Goal: Task Accomplishment & Management: Use online tool/utility

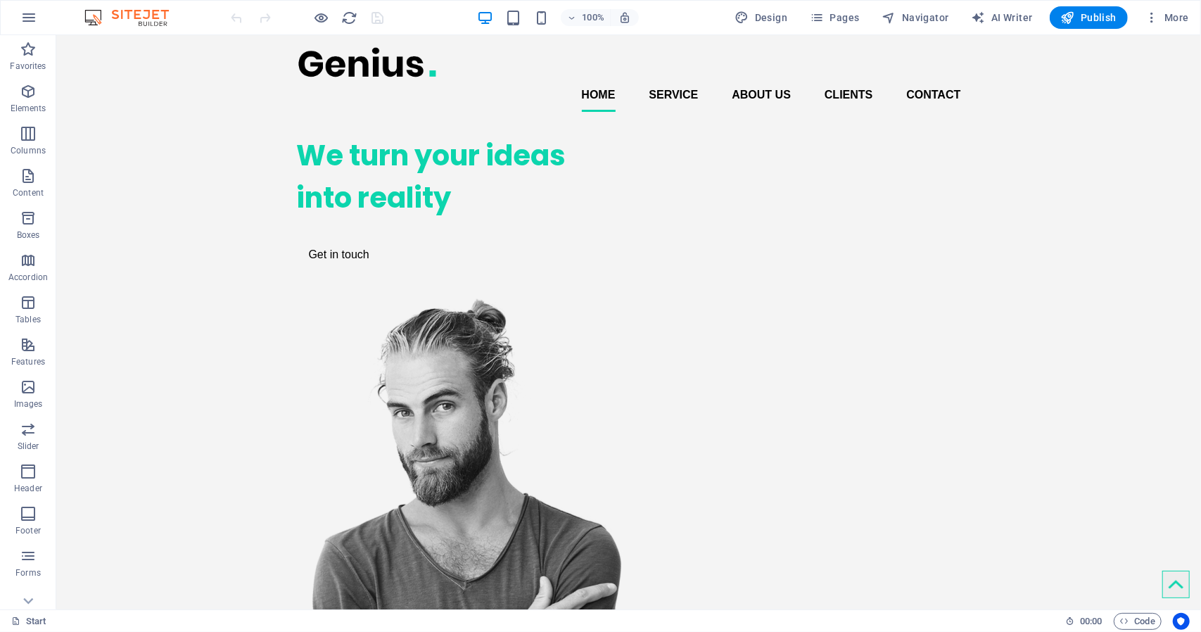
click at [118, 13] on img at bounding box center [134, 17] width 106 height 17
click at [1151, 18] on icon "button" at bounding box center [1152, 18] width 14 height 14
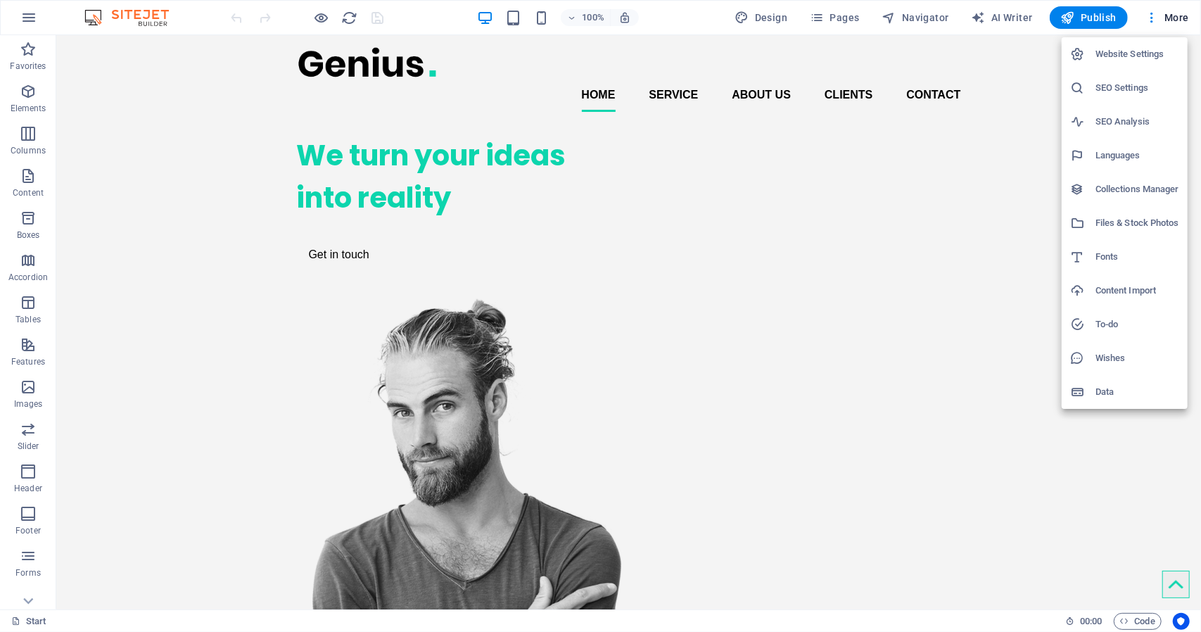
click at [30, 15] on div at bounding box center [600, 316] width 1201 height 632
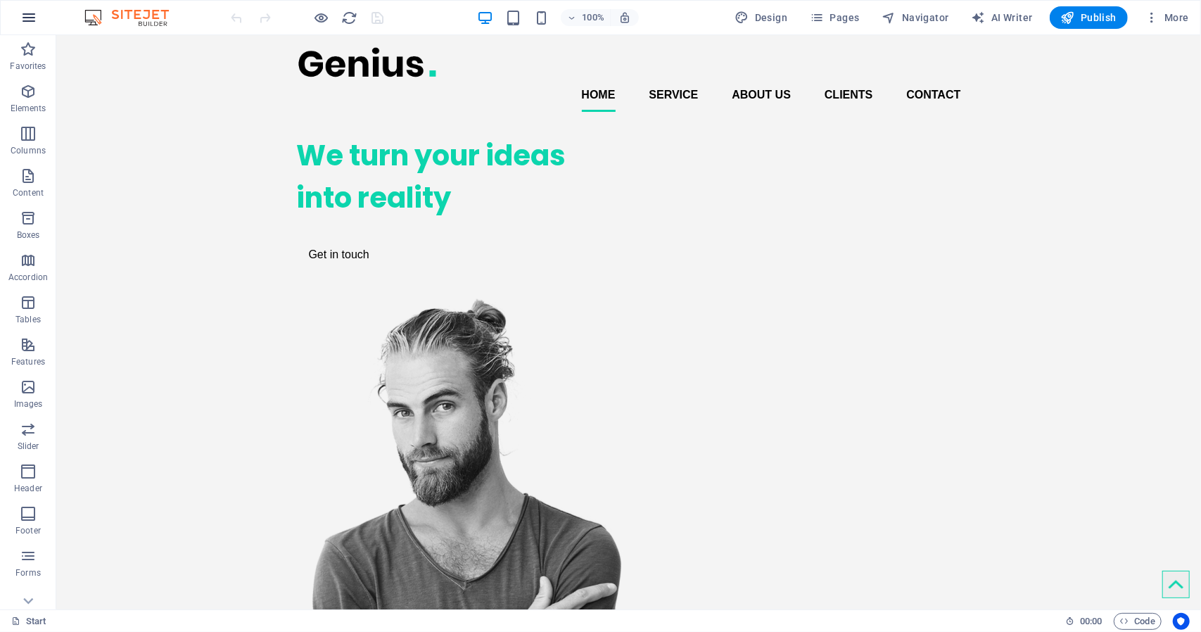
click at [27, 18] on icon "button" at bounding box center [28, 17] width 17 height 17
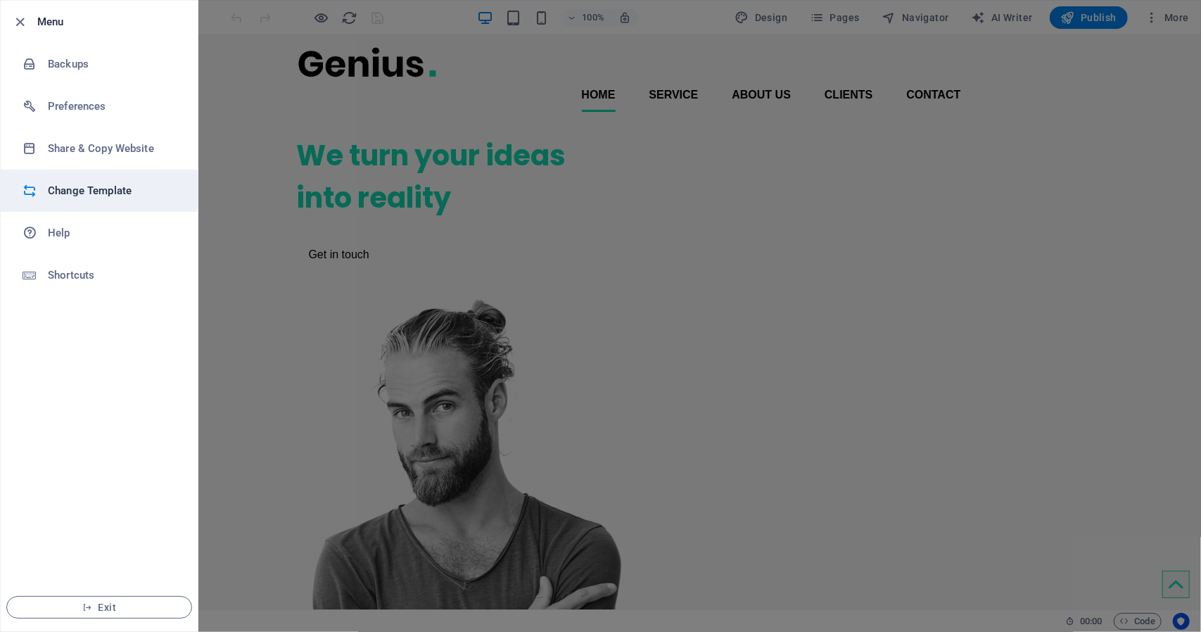
click at [108, 182] on h6 "Change Template" at bounding box center [113, 190] width 130 height 17
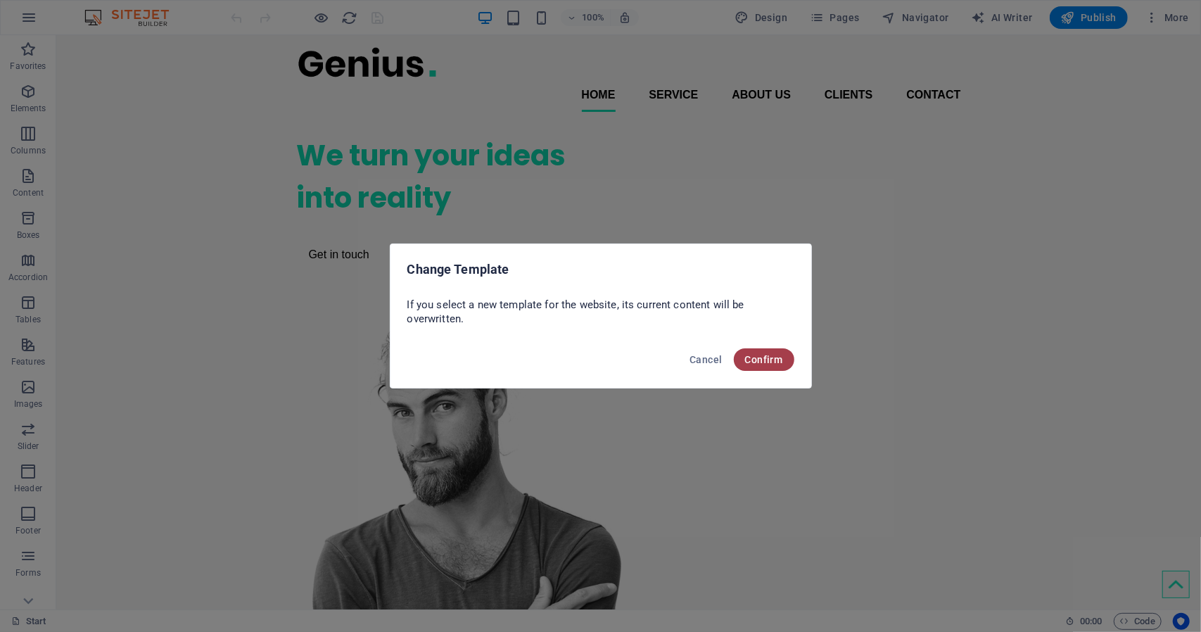
click at [757, 360] on span "Confirm" at bounding box center [764, 359] width 38 height 11
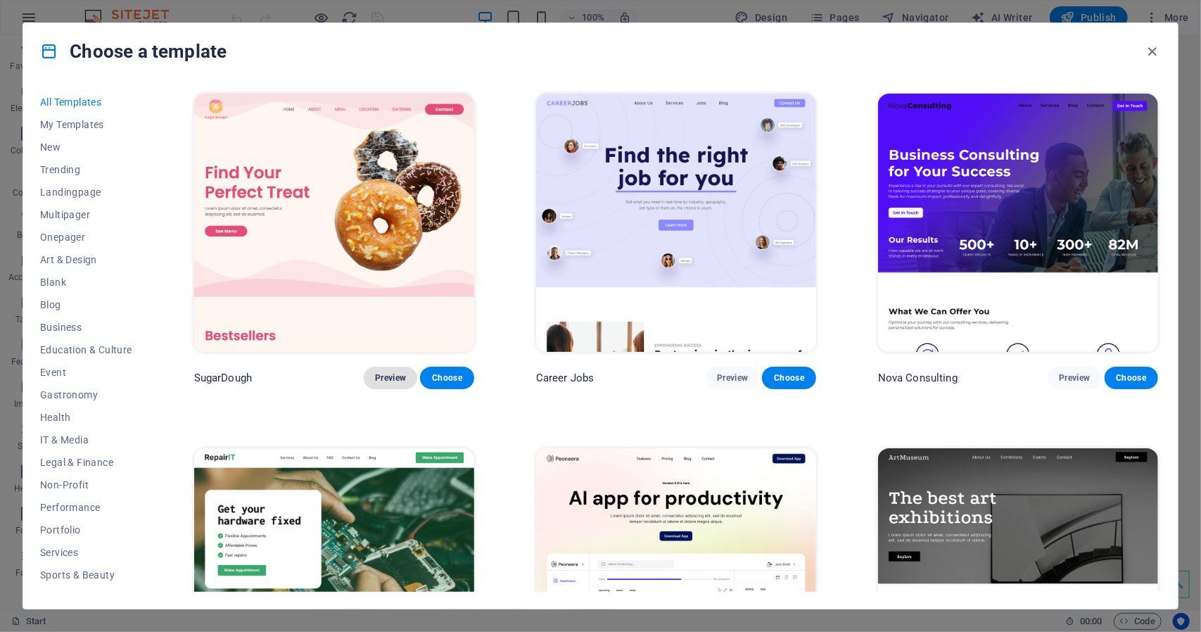
click at [391, 378] on span "Preview" at bounding box center [390, 377] width 31 height 11
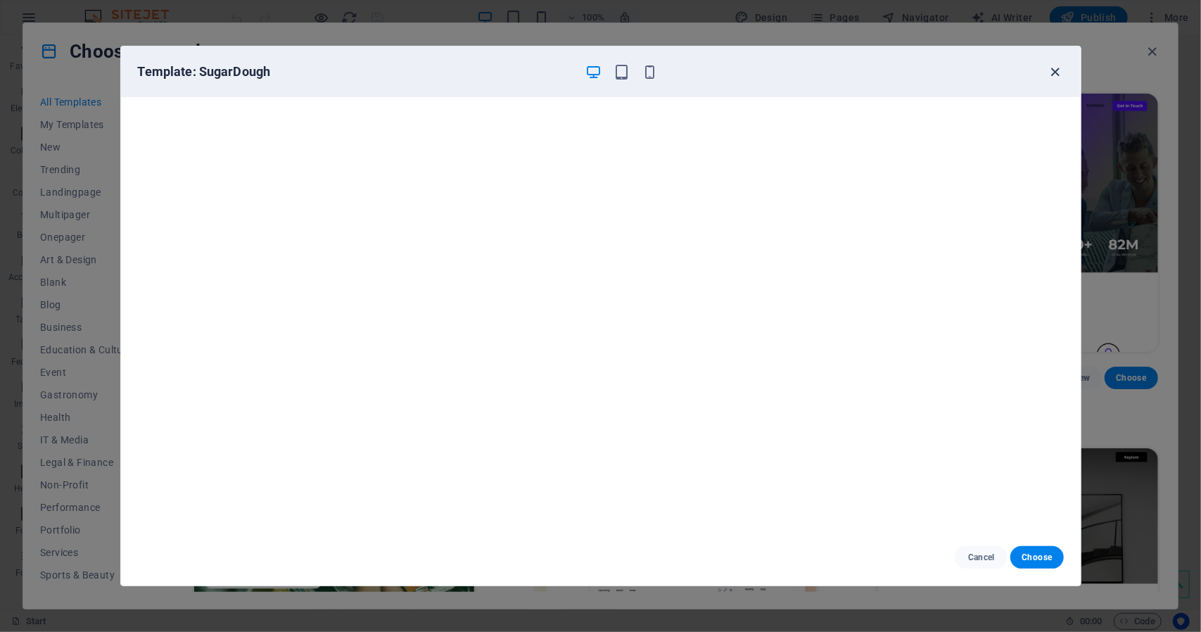
click at [1053, 69] on icon "button" at bounding box center [1055, 72] width 16 height 16
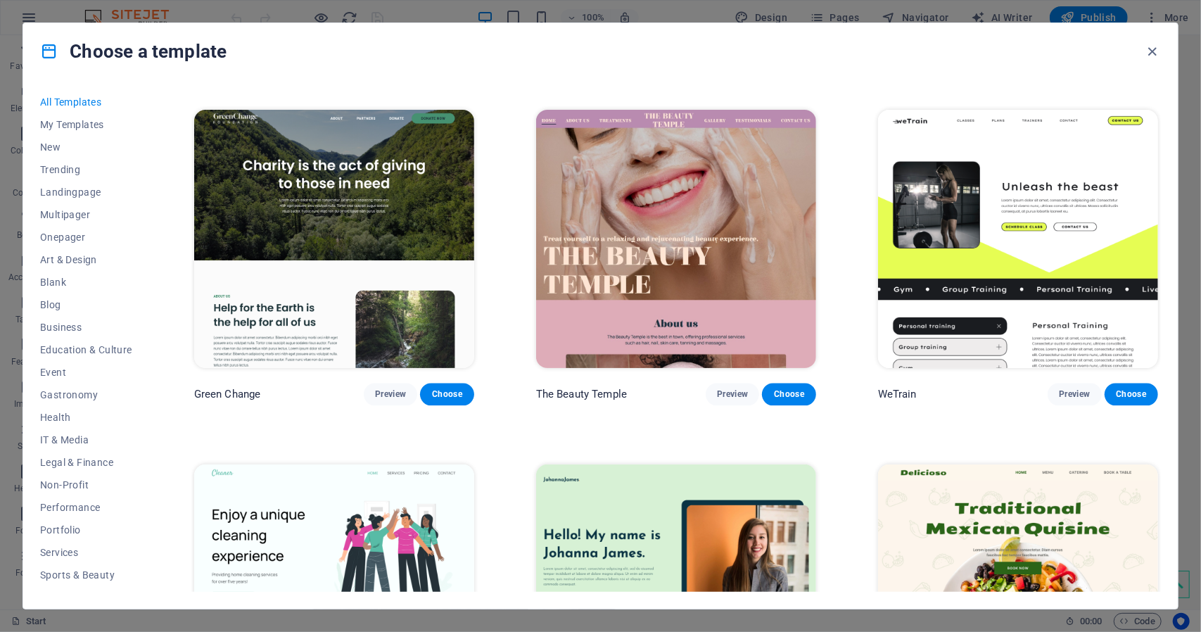
scroll to position [2463, 0]
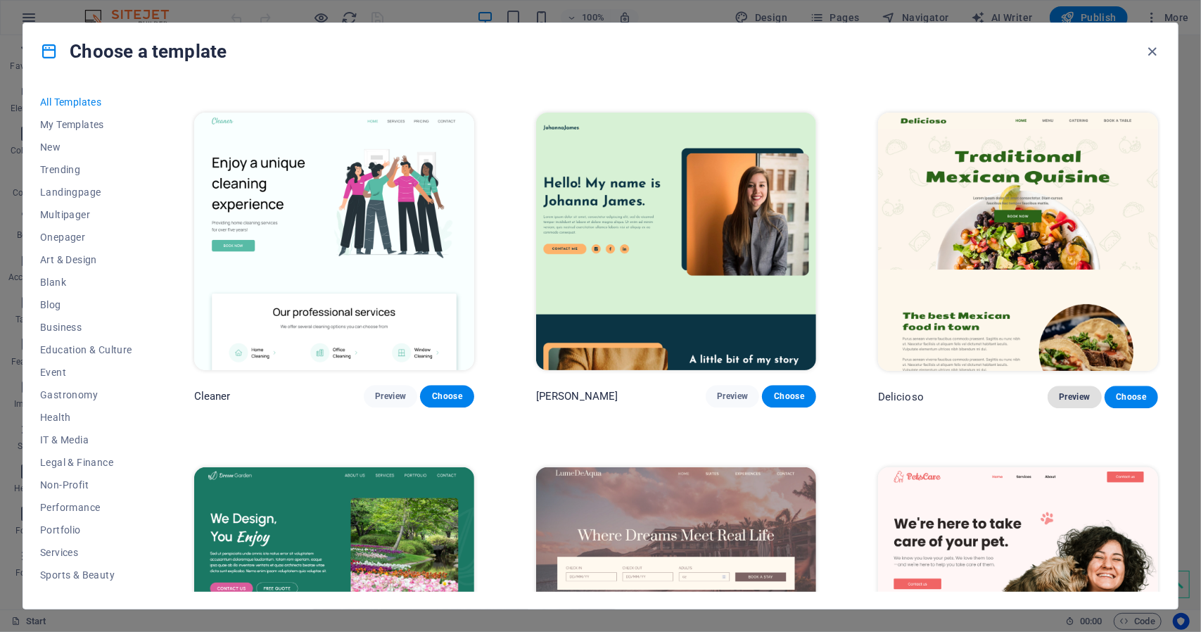
click at [1060, 391] on span "Preview" at bounding box center [1074, 396] width 31 height 11
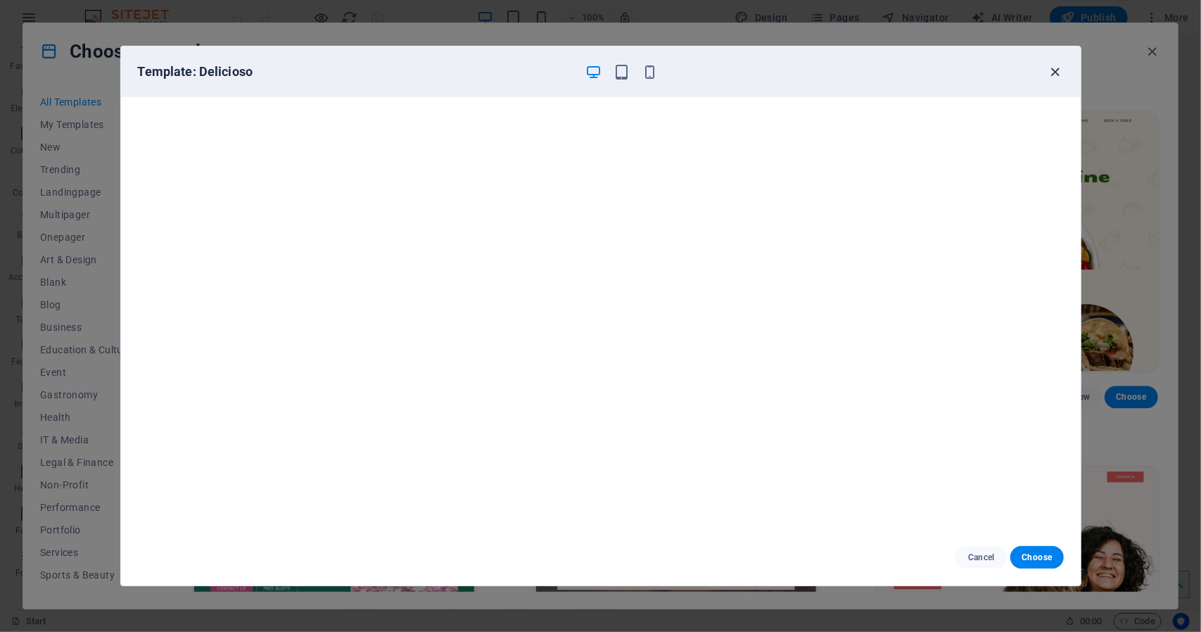
click at [1056, 64] on icon "button" at bounding box center [1055, 72] width 16 height 16
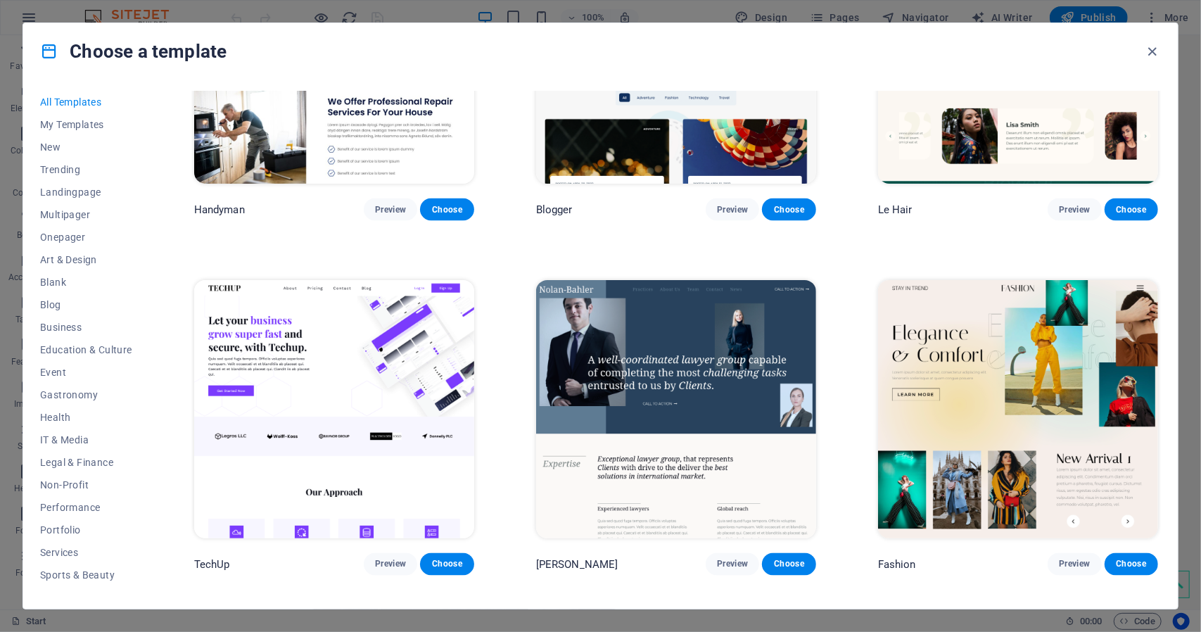
scroll to position [5138, 0]
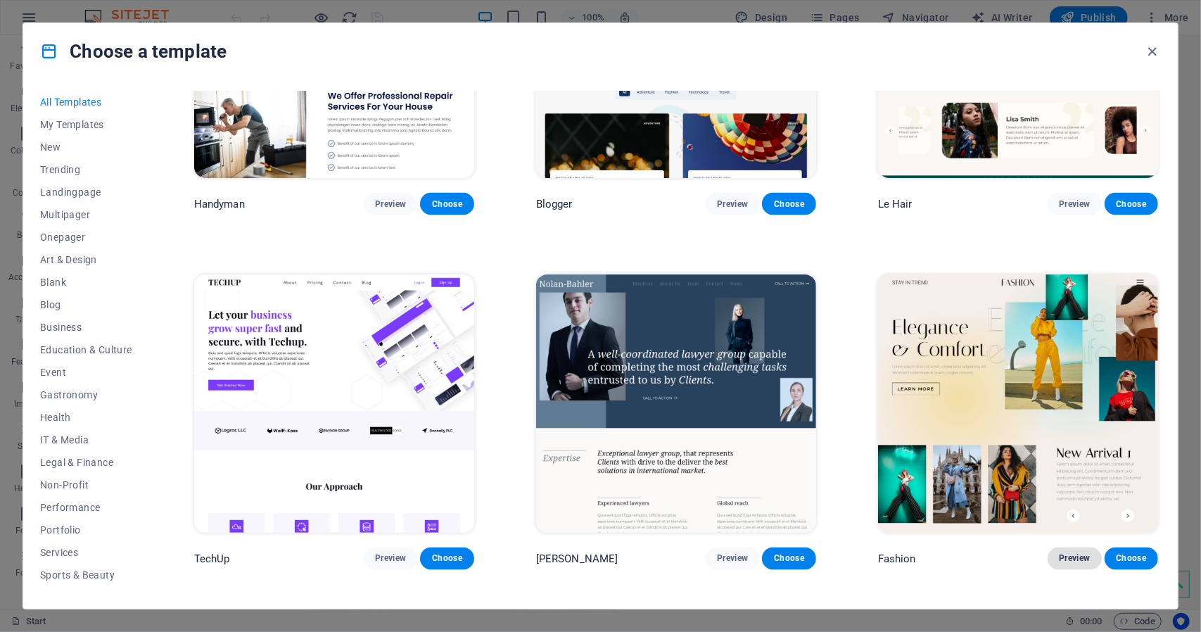
click at [1067, 553] on span "Preview" at bounding box center [1074, 558] width 31 height 11
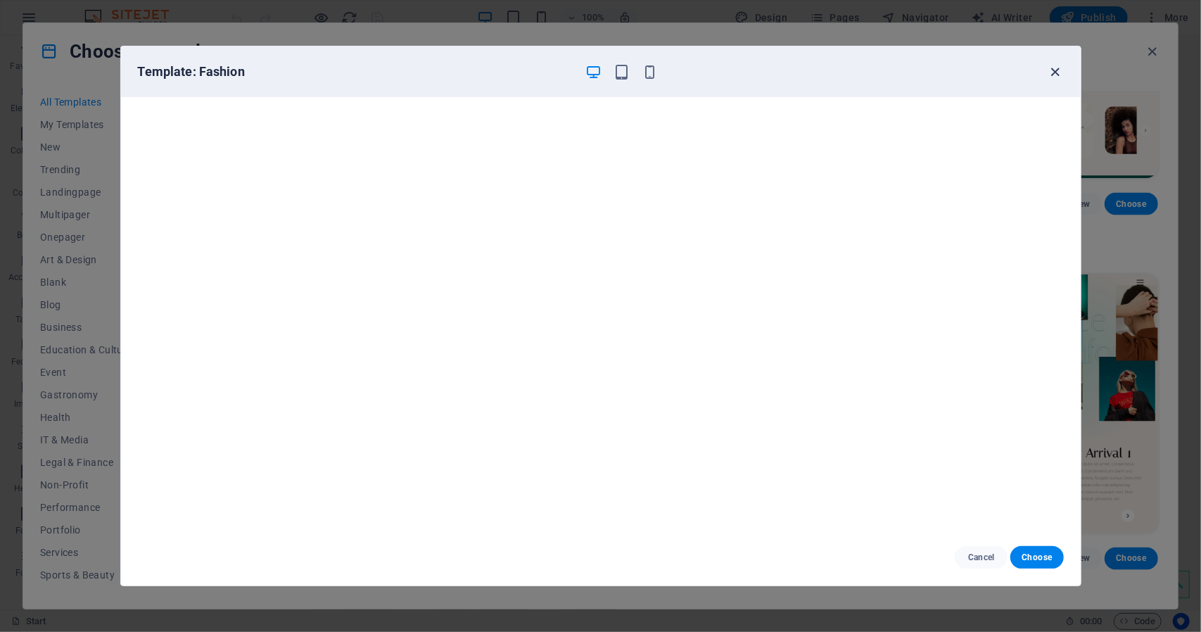
click at [1054, 70] on icon "button" at bounding box center [1055, 72] width 16 height 16
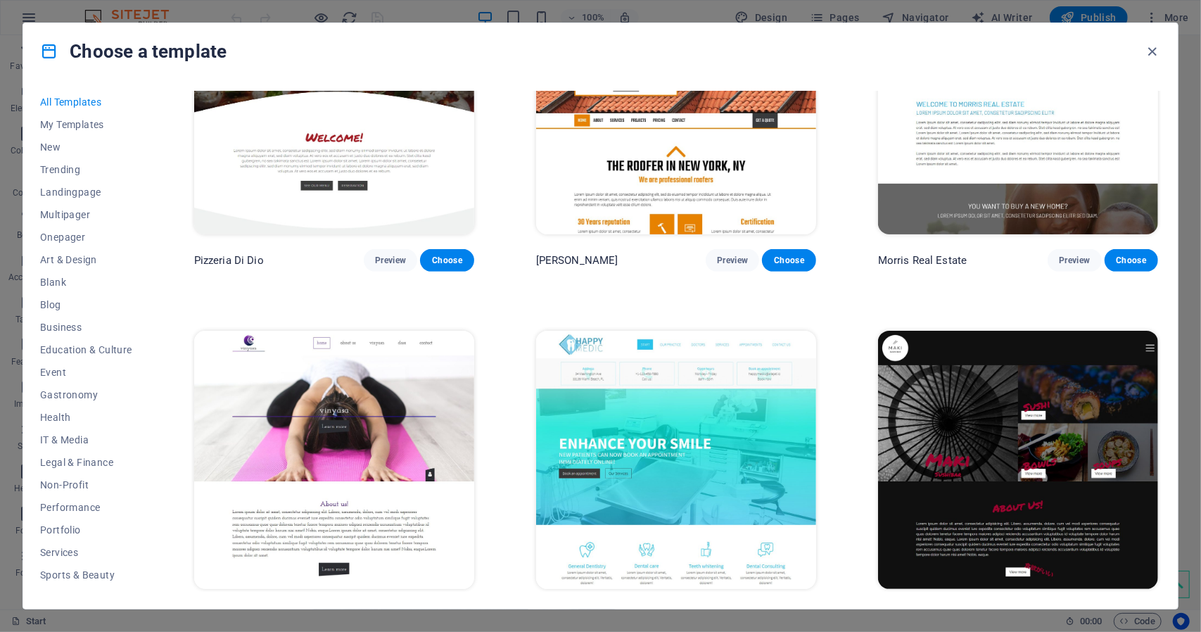
scroll to position [7601, 0]
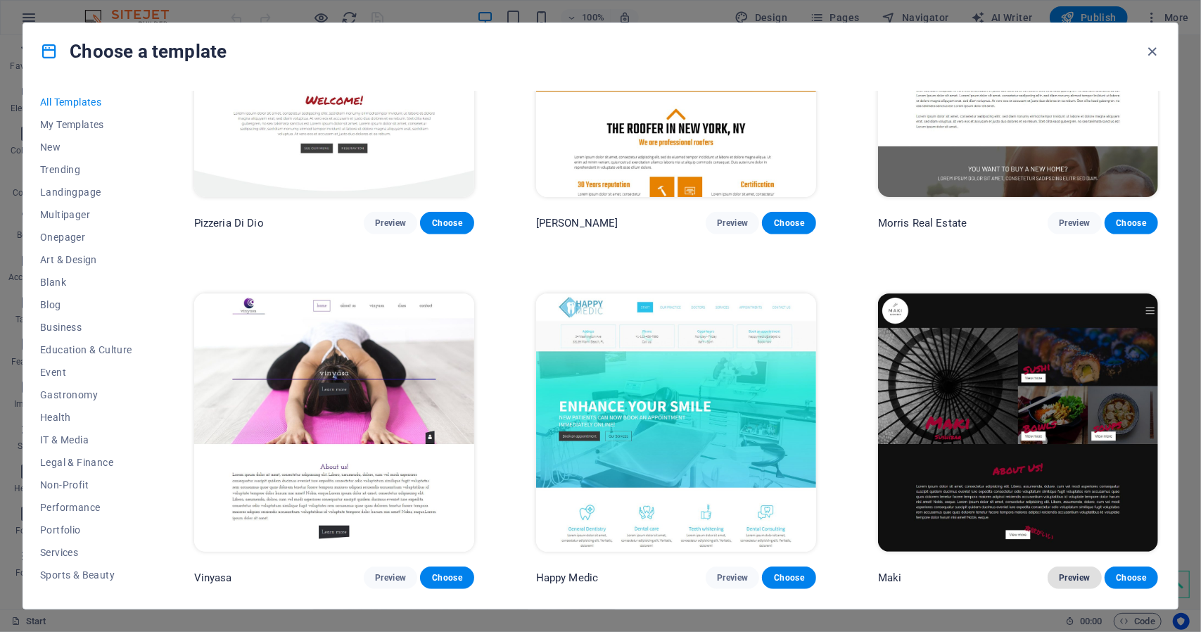
click at [1066, 572] on span "Preview" at bounding box center [1074, 577] width 31 height 11
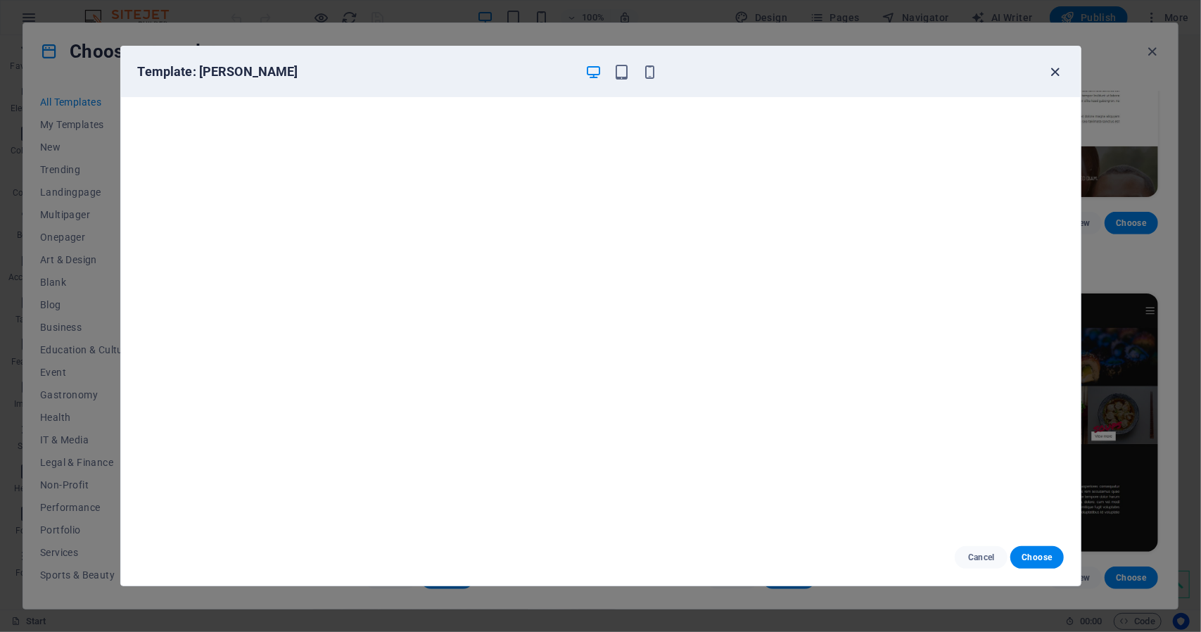
click at [1050, 67] on icon "button" at bounding box center [1055, 72] width 16 height 16
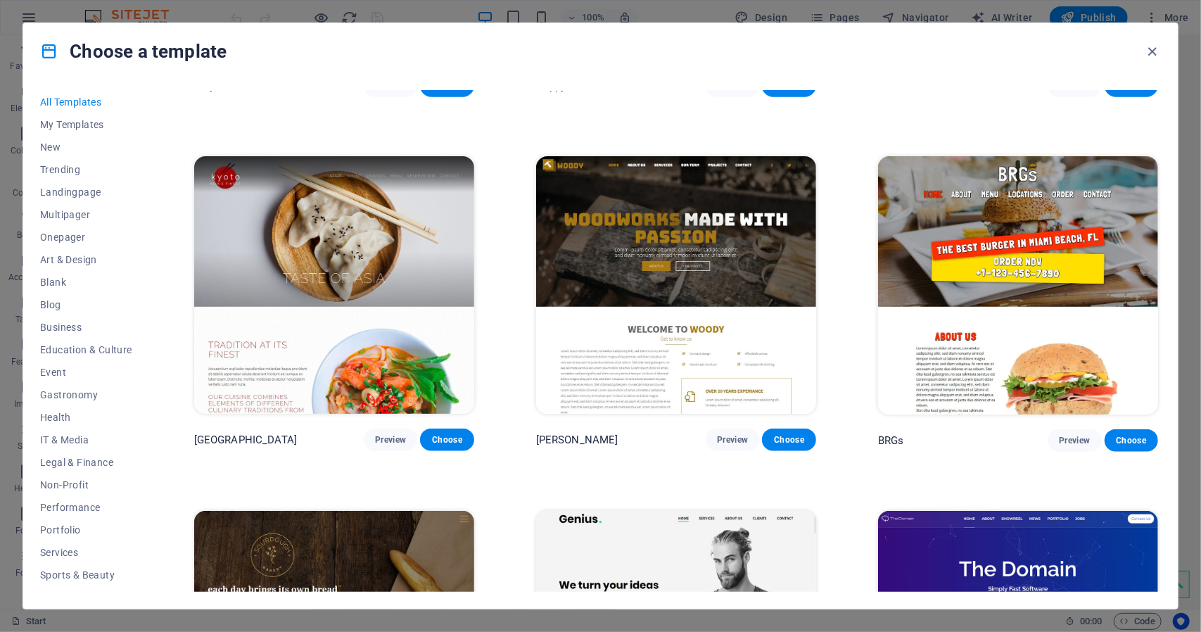
scroll to position [8094, 0]
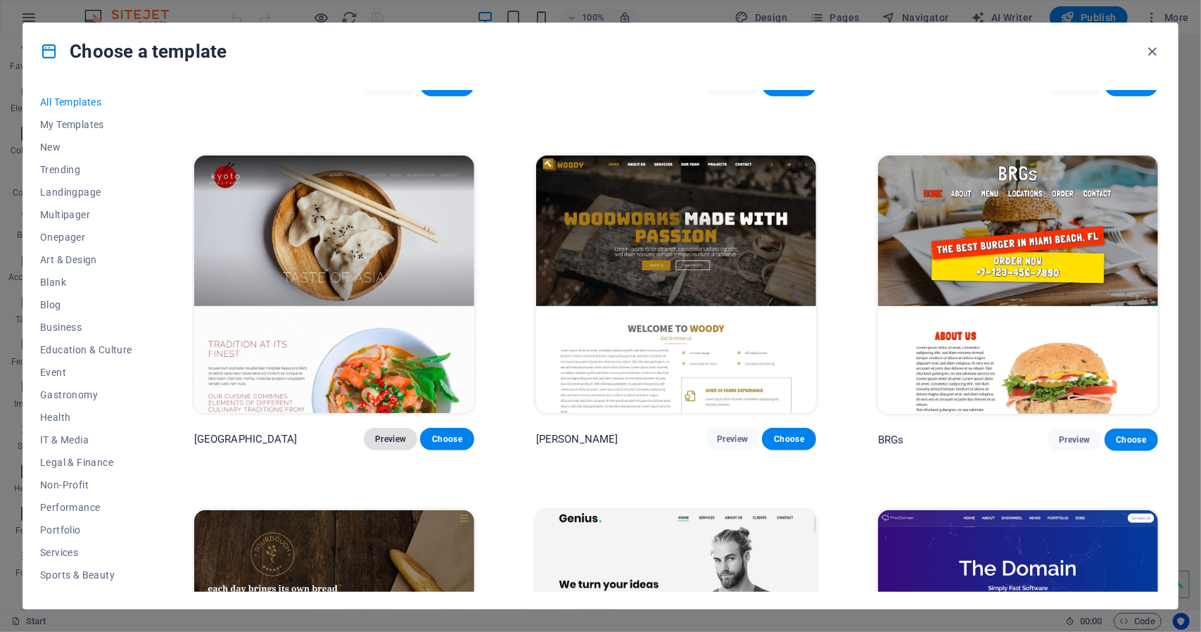
click at [393, 434] on span "Preview" at bounding box center [390, 439] width 31 height 11
